Goal: Navigation & Orientation: Find specific page/section

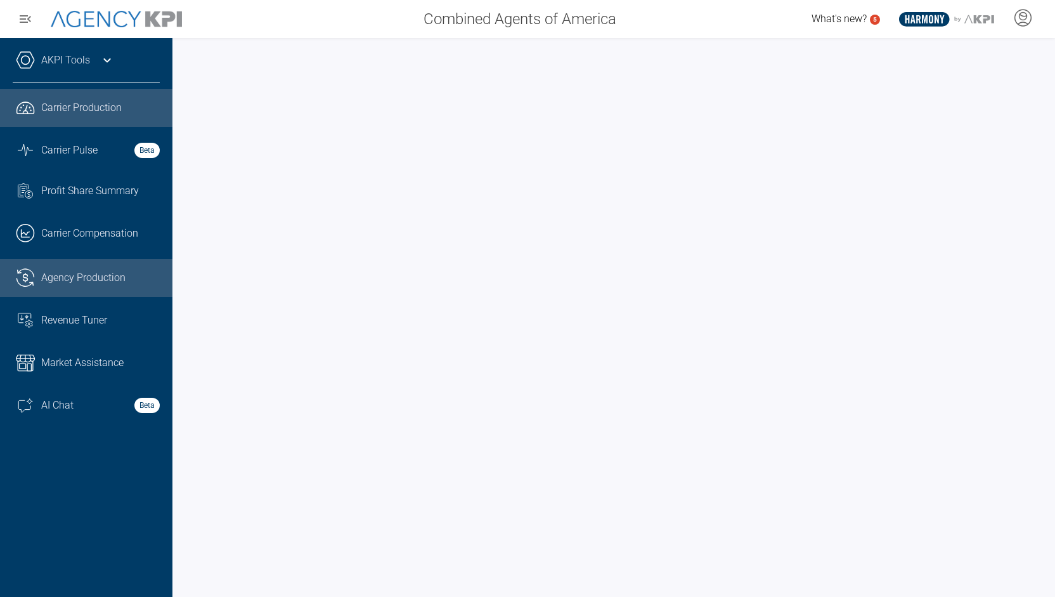
click at [64, 280] on span "Agency Production" at bounding box center [83, 277] width 84 height 15
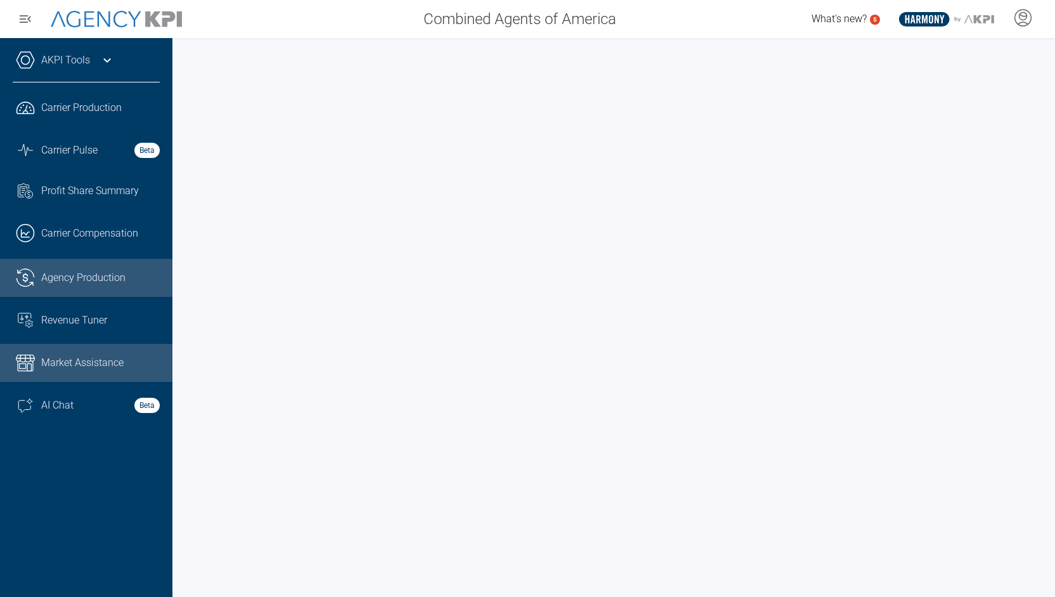
click at [79, 367] on span "Market Assistance" at bounding box center [82, 362] width 82 height 15
